Goal: Register for event/course

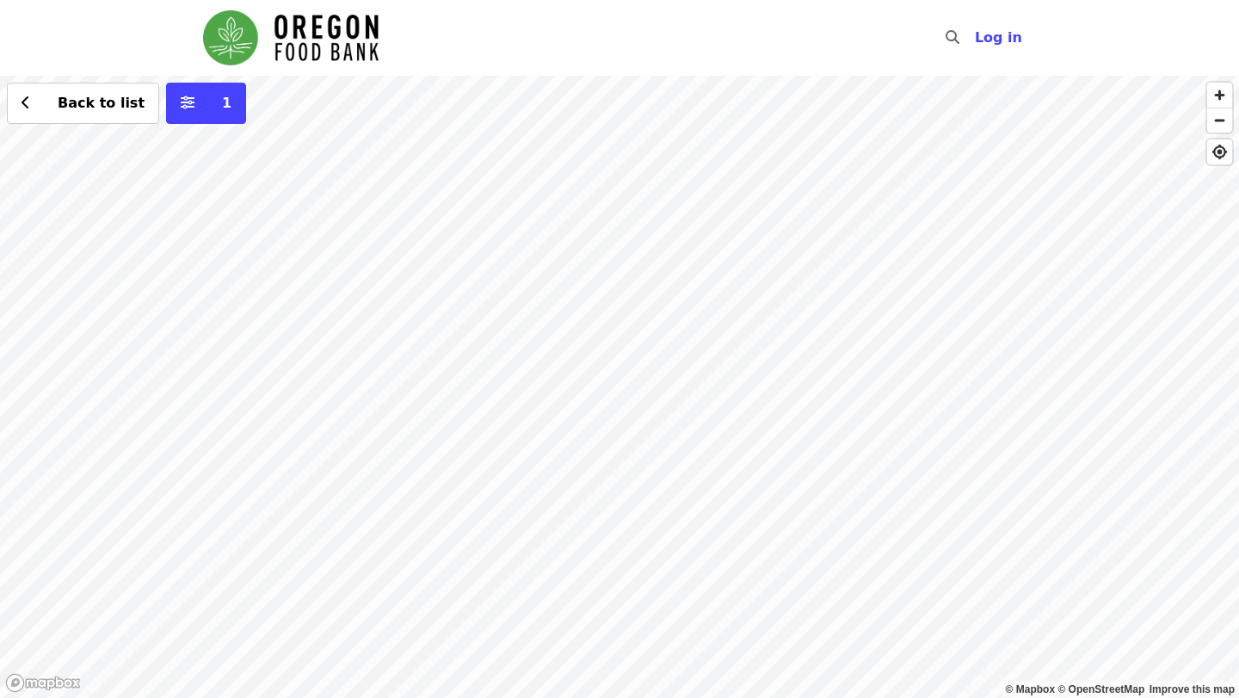
click at [715, 312] on div "Back to list 1" at bounding box center [619, 387] width 1239 height 622
click at [707, 300] on div "Back to list 1" at bounding box center [619, 387] width 1239 height 622
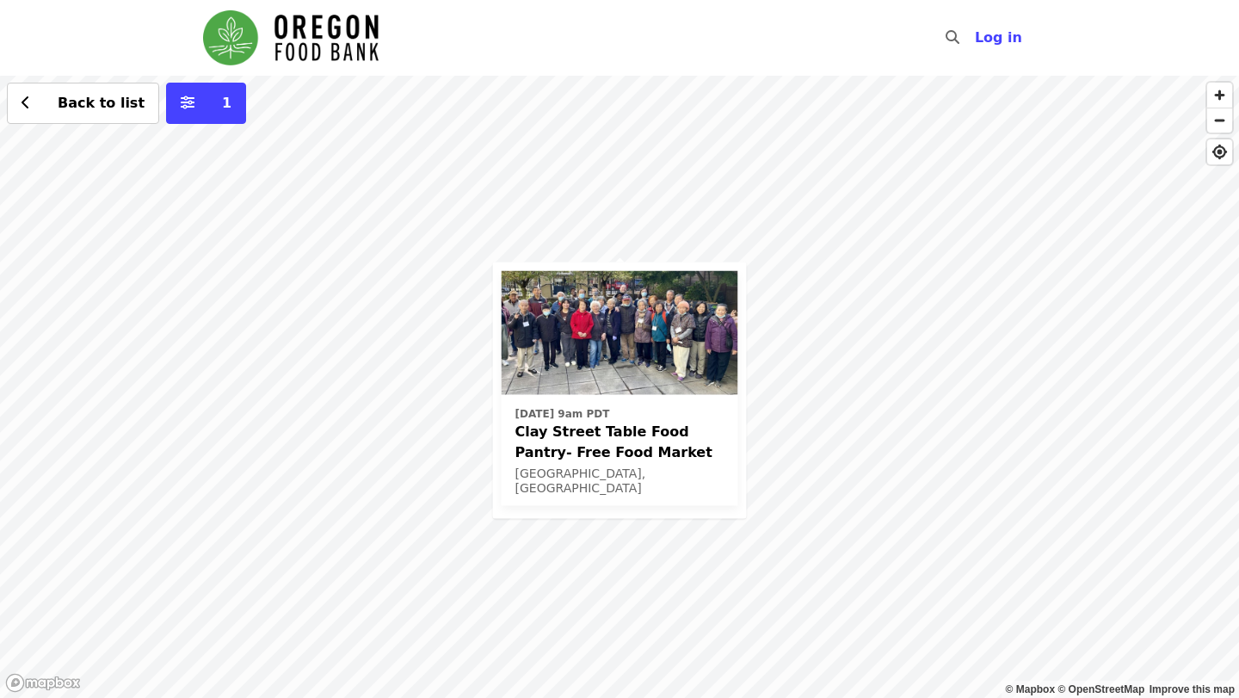
click at [654, 441] on span "Clay Street Table Food Pantry- Free Food Market" at bounding box center [620, 441] width 209 height 41
click at [452, 319] on div "Thu, Oct 16 @ 9am PDT Clay Street Table Food Pantry- Free Food Market Portland,…" at bounding box center [619, 387] width 1239 height 622
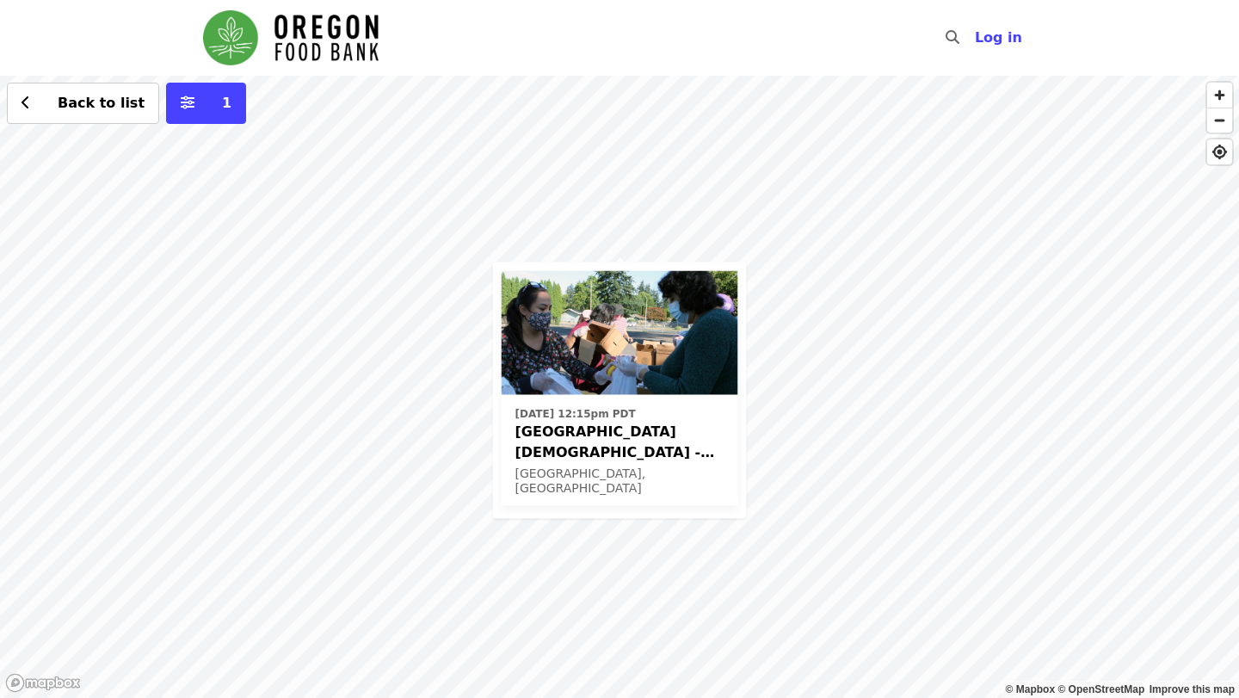
click at [553, 170] on div "[DATE] 12:15pm PDT [GEOGRAPHIC_DATA][DEMOGRAPHIC_DATA] - Free Food Market (16+)…" at bounding box center [619, 387] width 1239 height 622
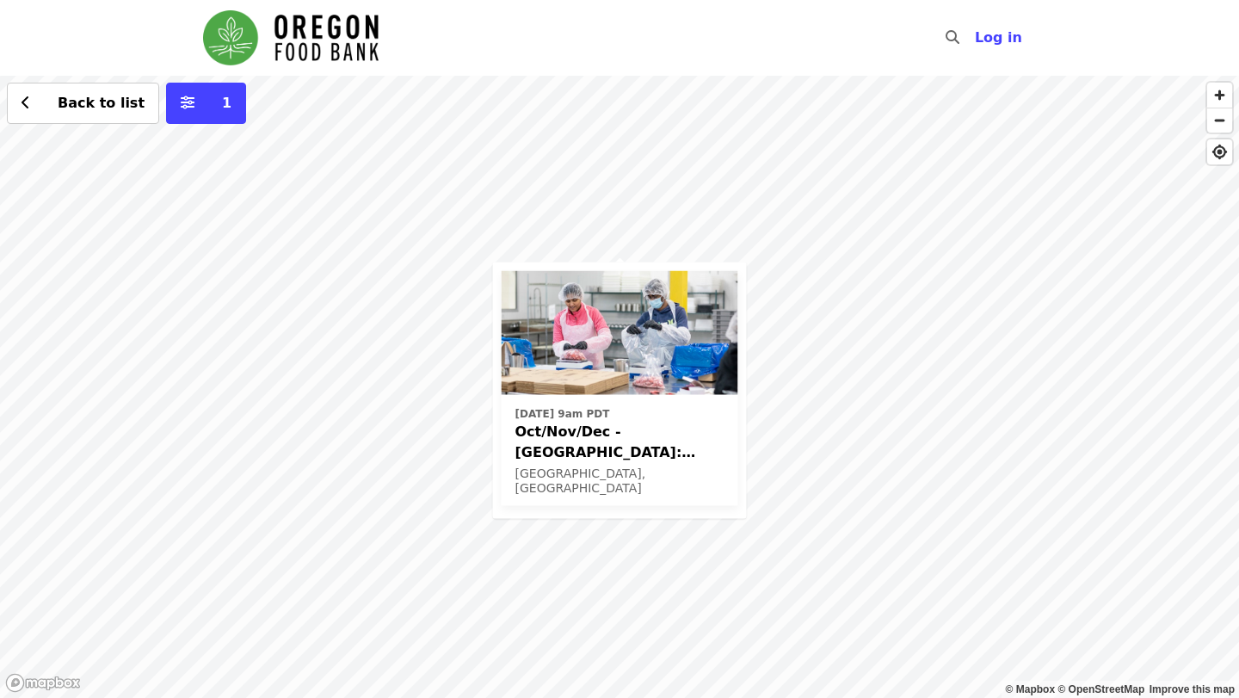
click at [352, 288] on div "Tue, Oct 14 @ 9am PDT Oct/Nov/Dec - Beaverton: Repack/Sort (age 10+) Beaverton,…" at bounding box center [619, 387] width 1239 height 622
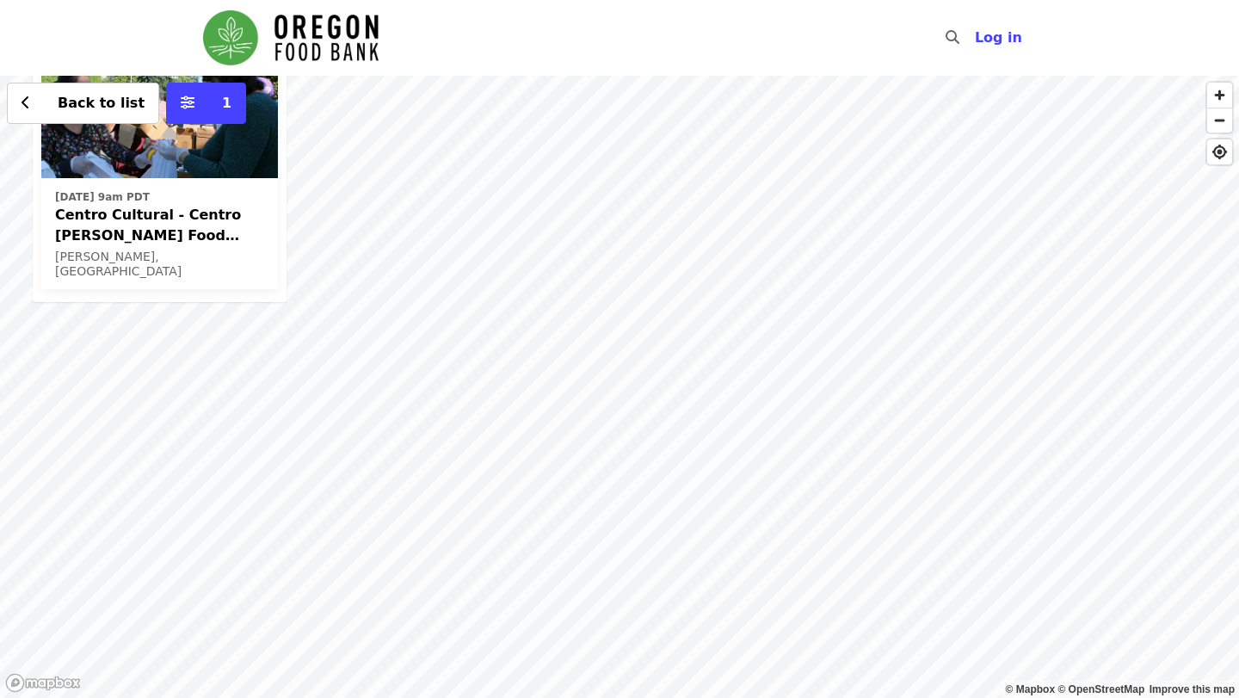
drag, startPoint x: 938, startPoint y: 385, endPoint x: 776, endPoint y: 294, distance: 185.3
click at [776, 294] on div "Mon, Oct 13 @ 9am PDT Centro Cultural - Centro Mercado Food Pantry (16+) Cornel…" at bounding box center [619, 387] width 1239 height 622
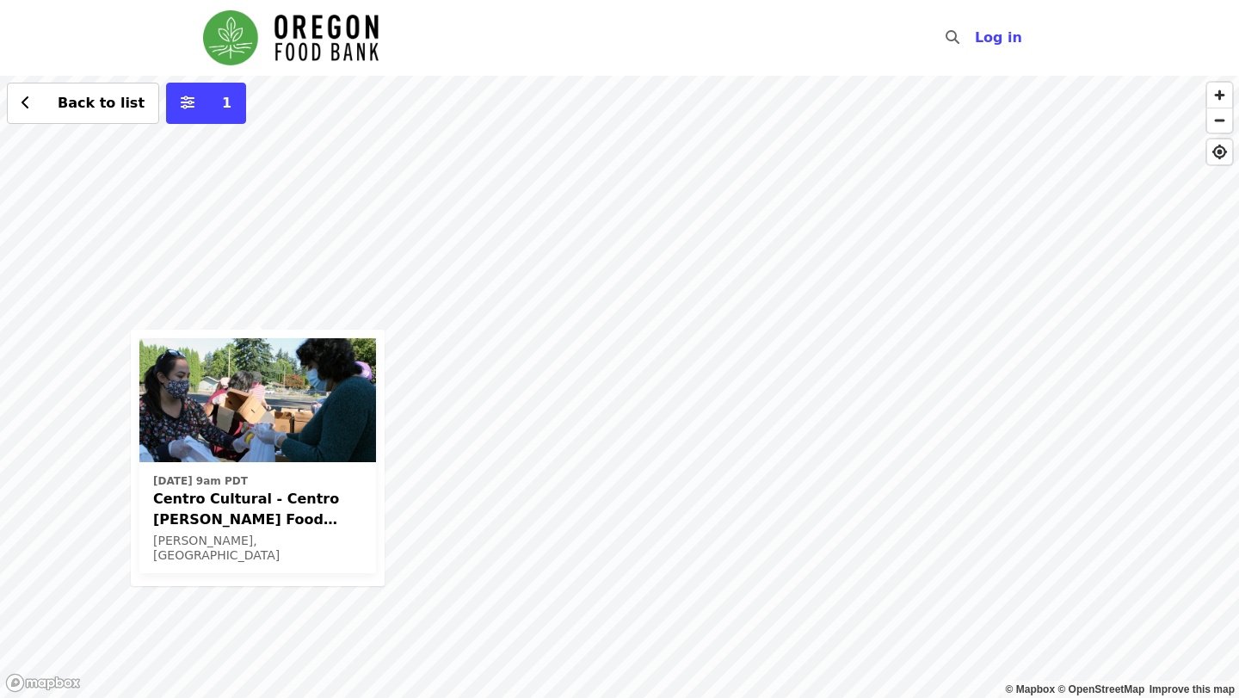
drag, startPoint x: 780, startPoint y: 307, endPoint x: 872, endPoint y: 590, distance: 297.8
click at [872, 590] on div "Mon, Oct 13 @ 9am PDT Centro Cultural - Centro Mercado Food Pantry (16+) Cornel…" at bounding box center [619, 387] width 1239 height 622
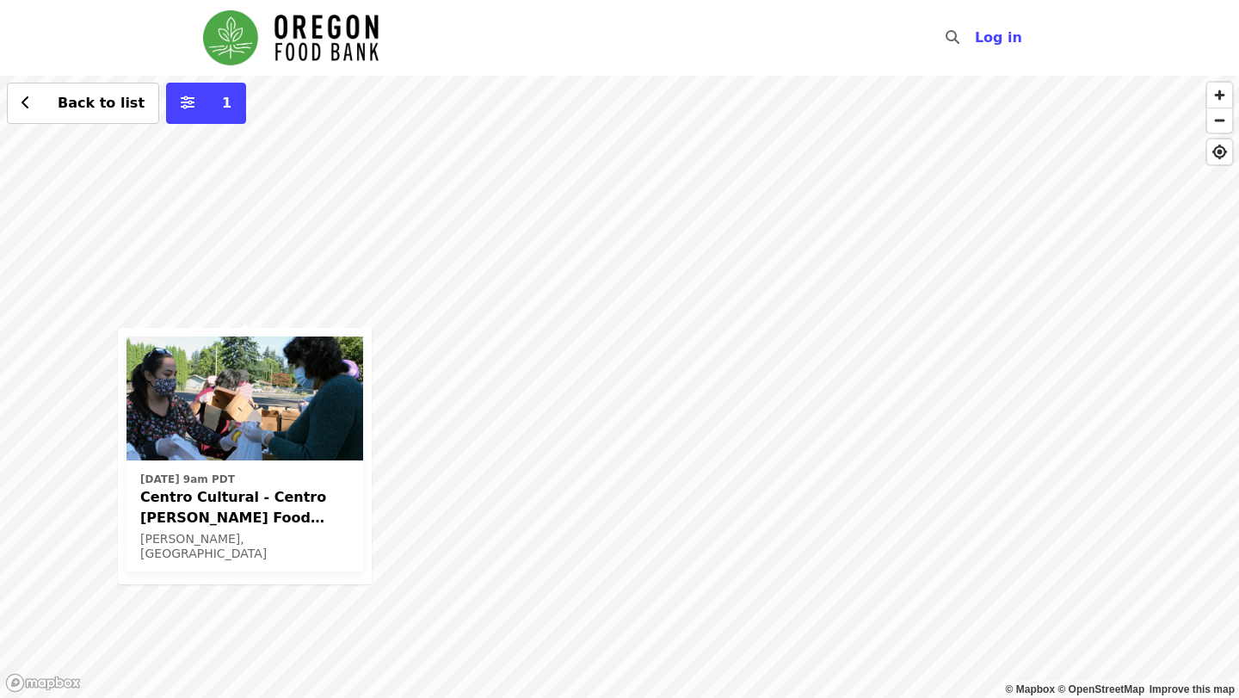
click at [798, 445] on div "Mon, Oct 13 @ 9am PDT Centro Cultural - Centro Mercado Food Pantry (16+) Cornel…" at bounding box center [619, 387] width 1239 height 622
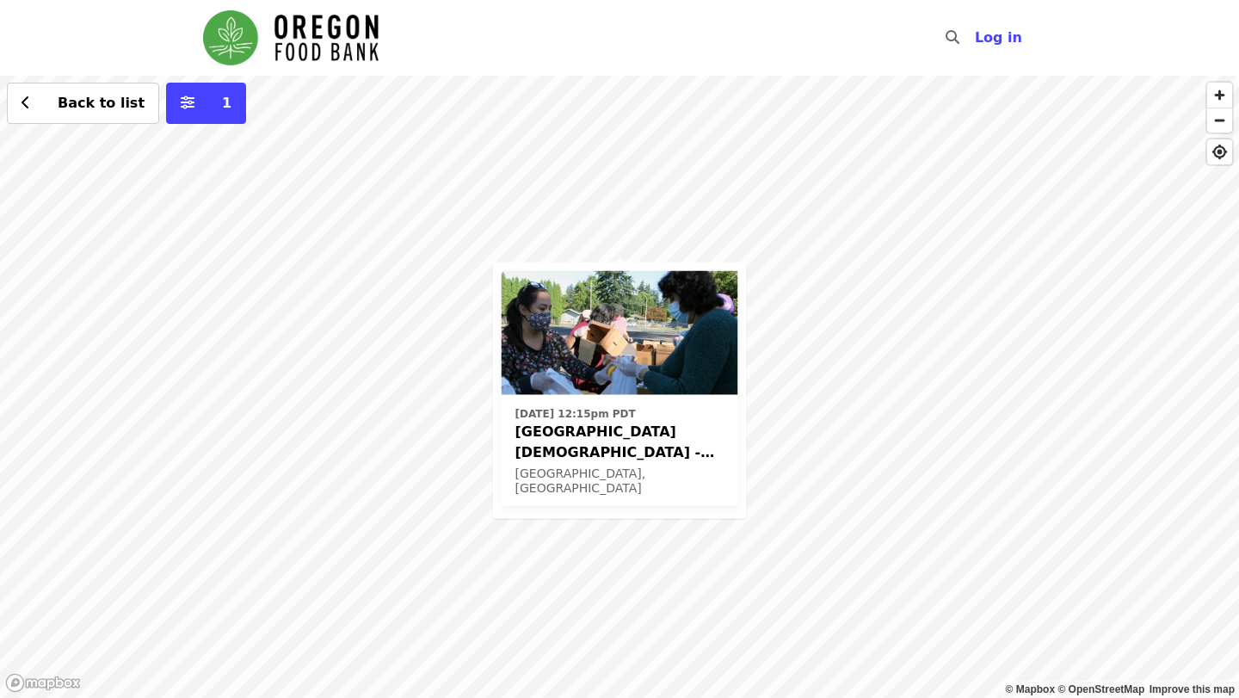
click at [683, 444] on span "[GEOGRAPHIC_DATA][DEMOGRAPHIC_DATA] - Free Food Market (16+)" at bounding box center [620, 441] width 209 height 41
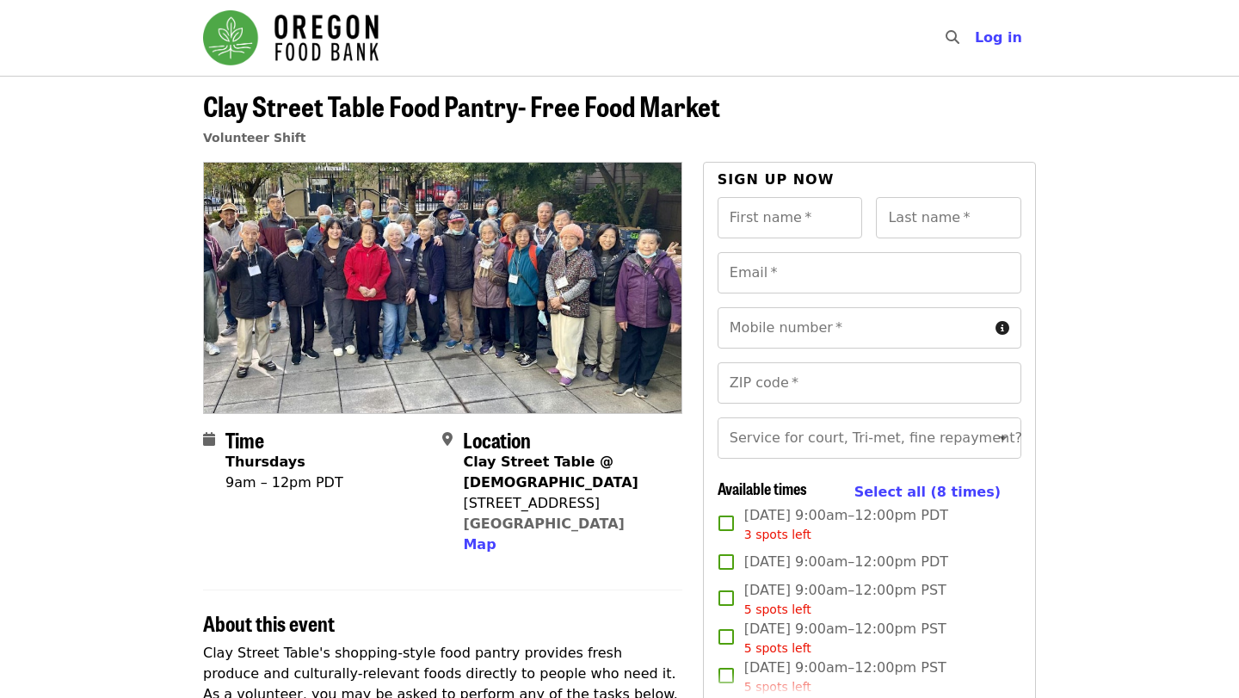
click at [959, 36] on icon "search icon" at bounding box center [953, 37] width 14 height 16
type input "**********"
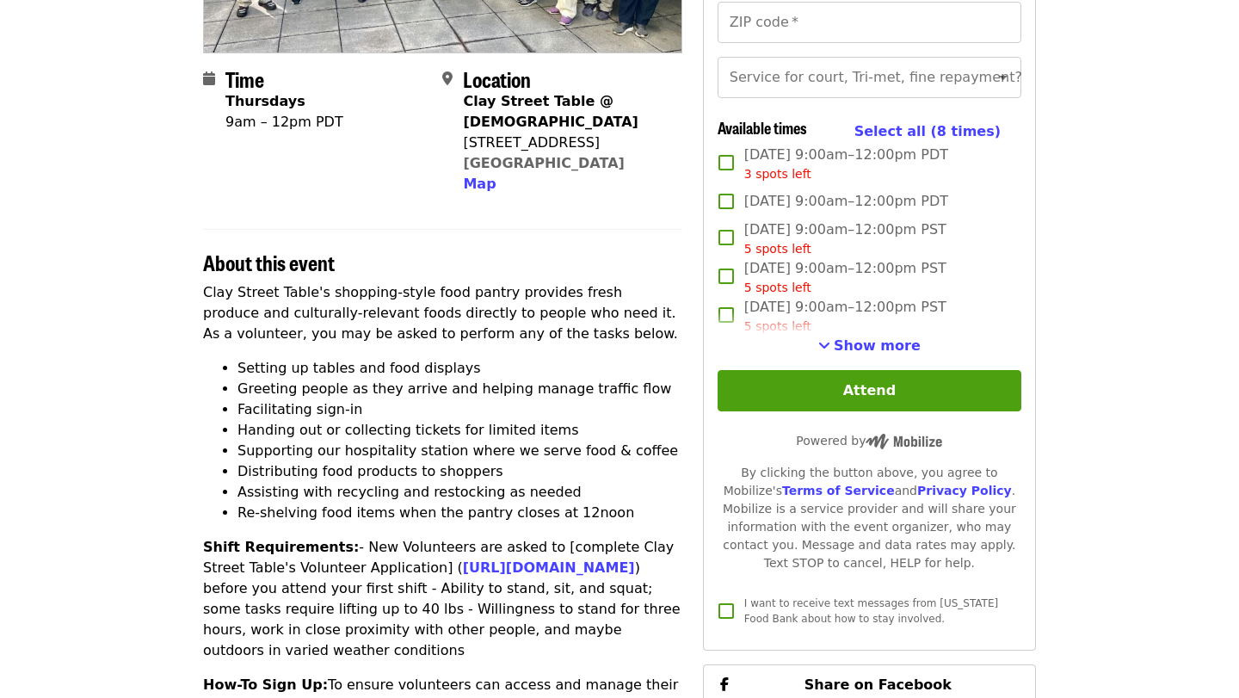
scroll to position [237, 0]
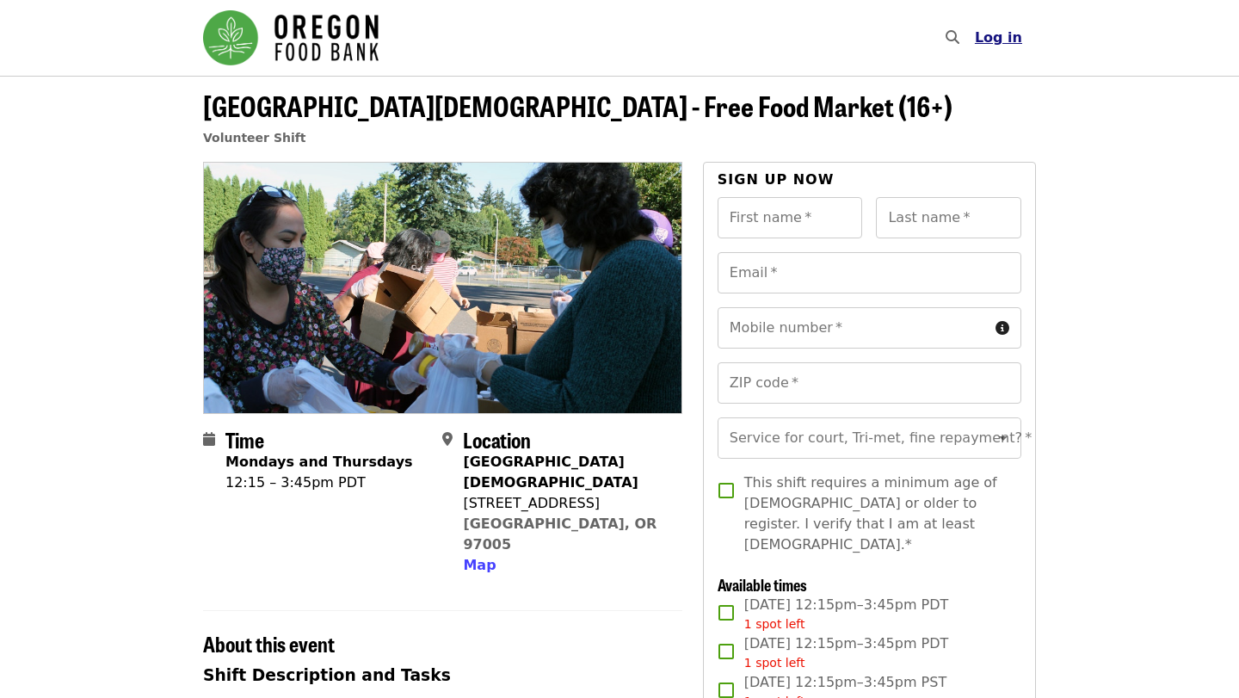
click at [1004, 33] on span "Log in" at bounding box center [998, 37] width 47 height 16
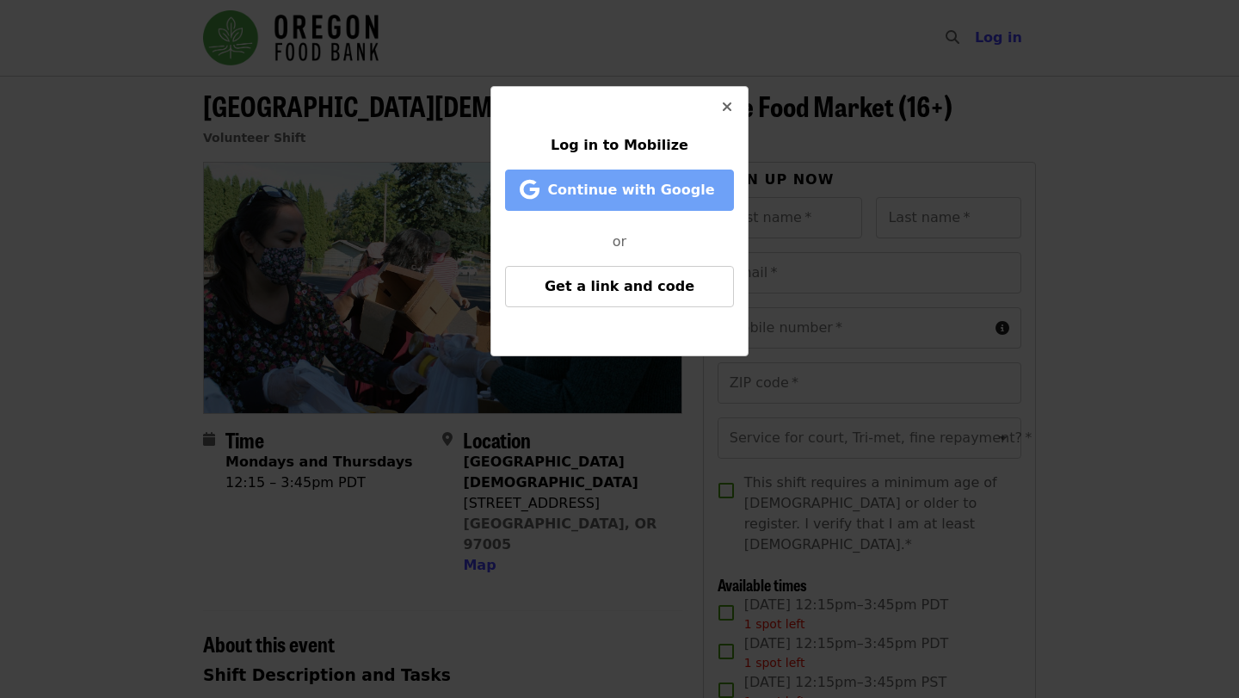
click at [609, 191] on span "Continue with Google" at bounding box center [630, 190] width 167 height 16
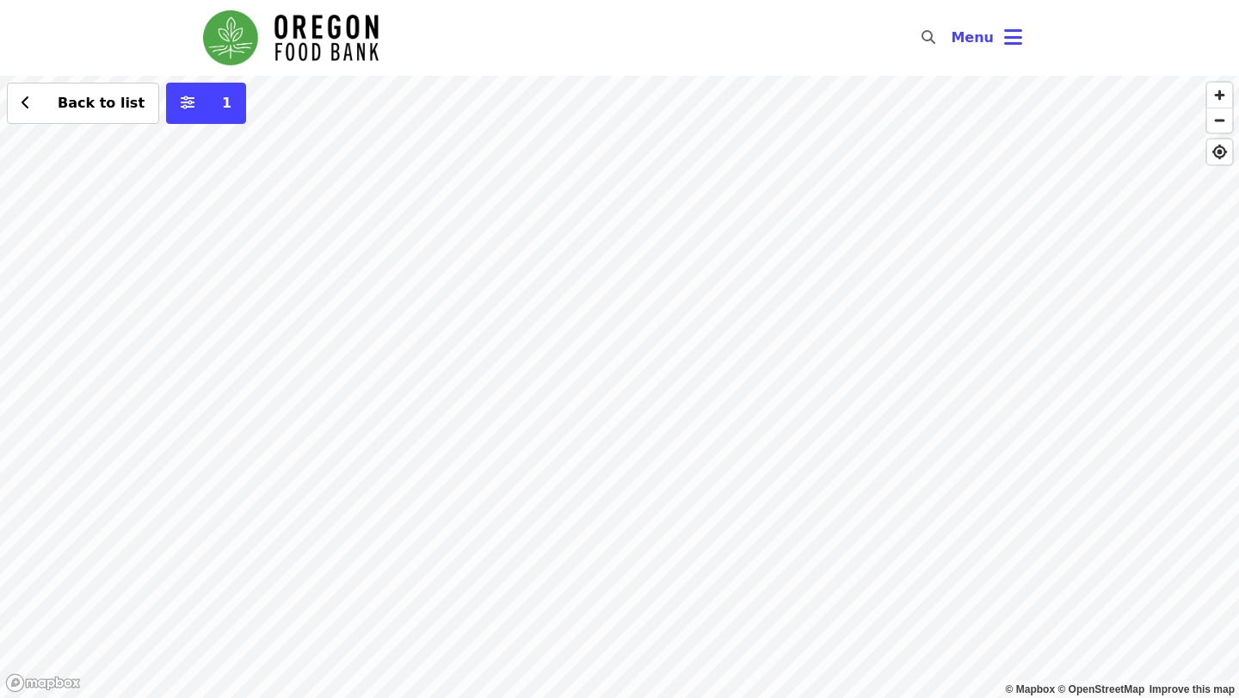
click at [545, 365] on div "Back to list 1" at bounding box center [619, 387] width 1239 height 622
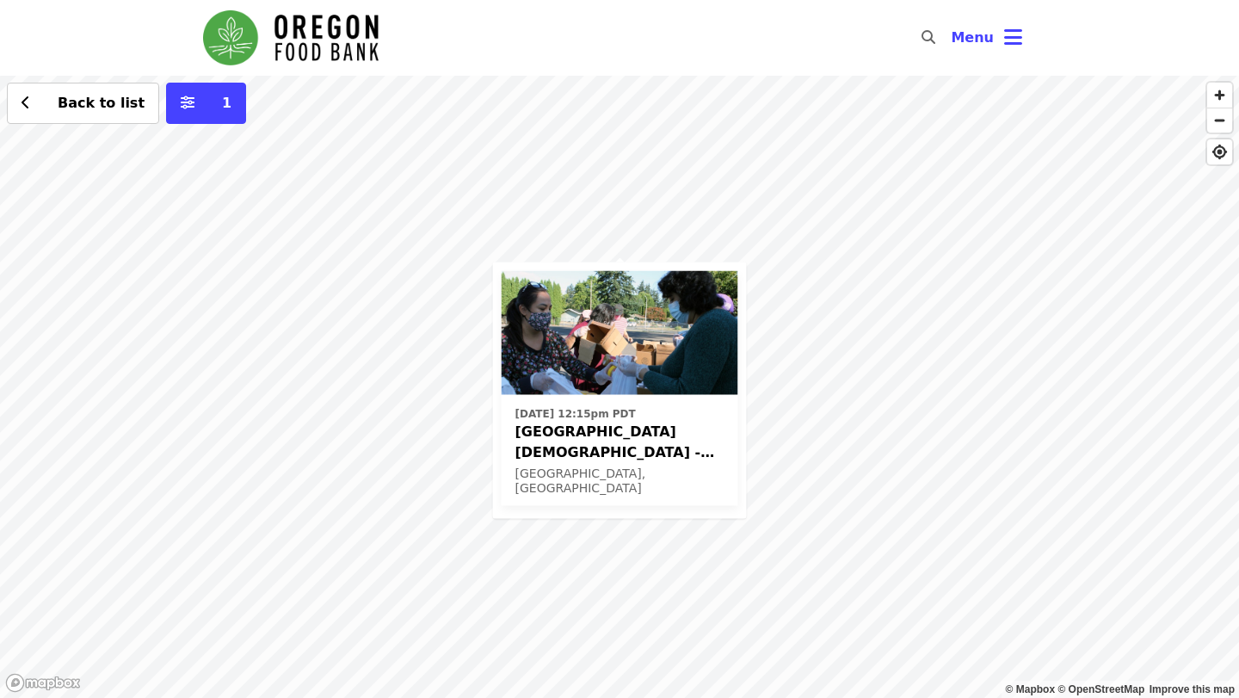
click at [611, 423] on span "Beaverton First United Methodist Church - Free Food Market (16+)" at bounding box center [620, 441] width 209 height 41
click at [555, 181] on div "Mon, Oct 13 @ 12:15pm PDT Beaverton First United Methodist Church - Free Food M…" at bounding box center [619, 387] width 1239 height 622
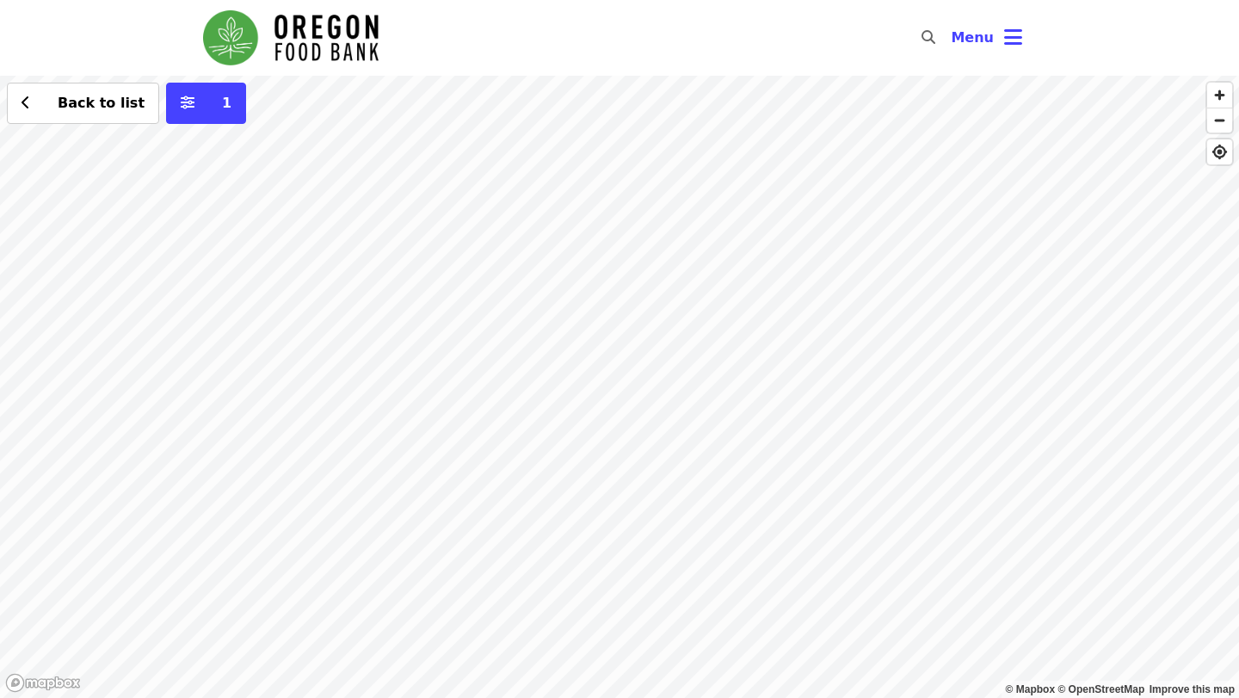
click at [555, 177] on div "Back to list 1" at bounding box center [619, 387] width 1239 height 622
click at [787, 207] on div "Back to list 1" at bounding box center [619, 387] width 1239 height 622
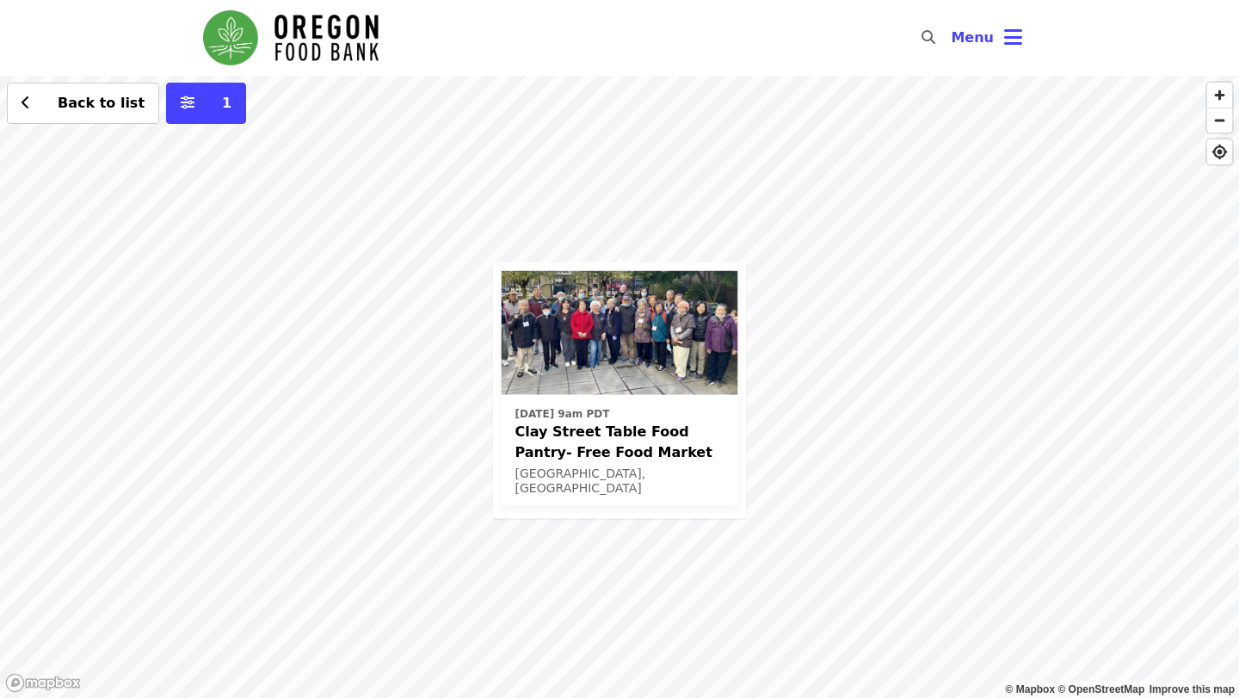
click at [627, 391] on img at bounding box center [620, 333] width 237 height 124
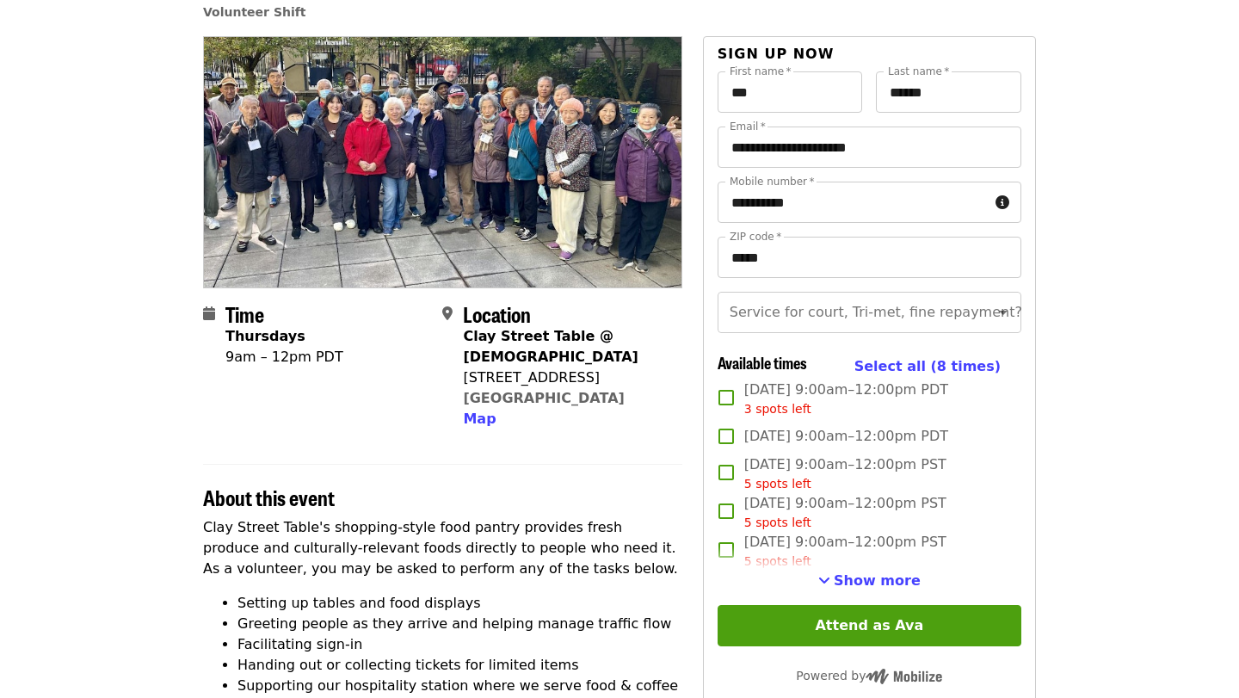
scroll to position [139, 0]
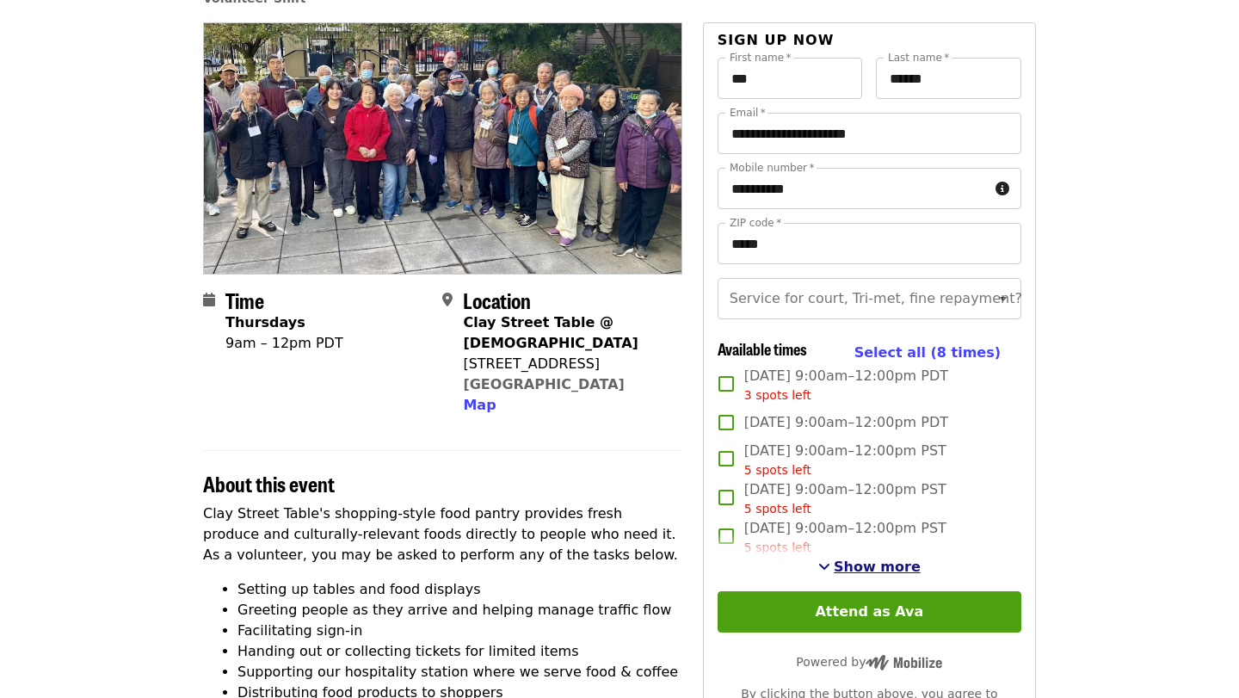
click at [845, 562] on span "Show more" at bounding box center [877, 567] width 87 height 16
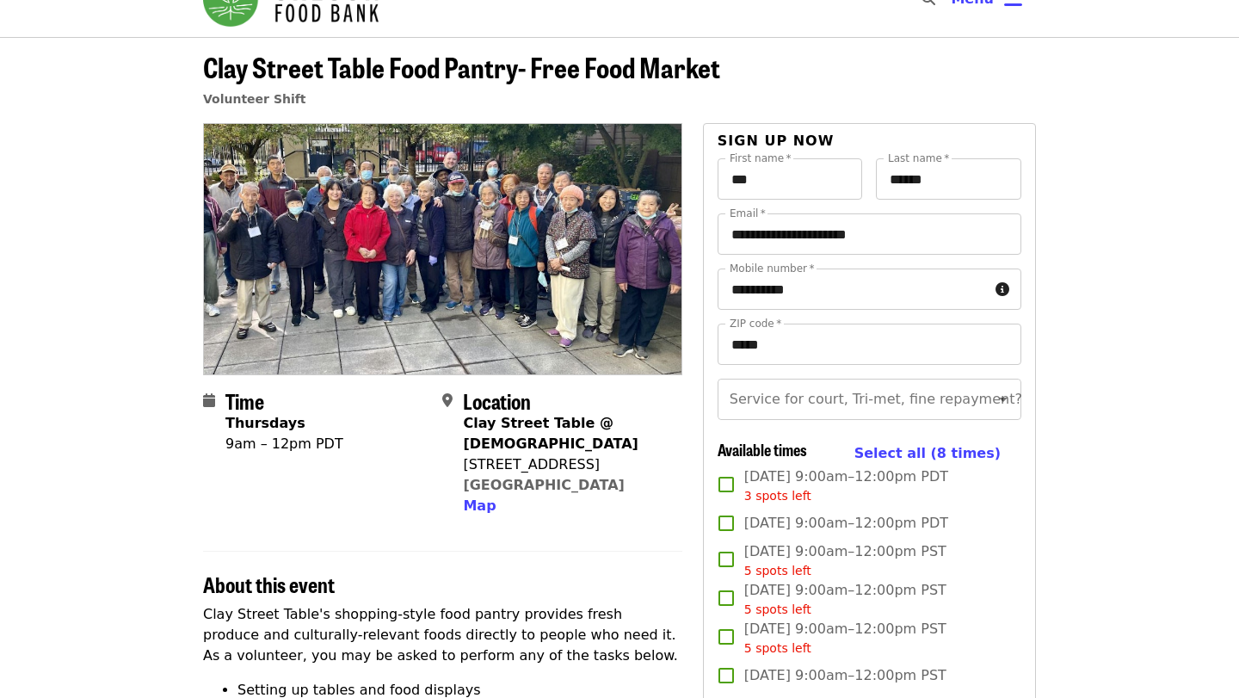
scroll to position [35, 0]
